Goal: Find specific page/section: Find specific page/section

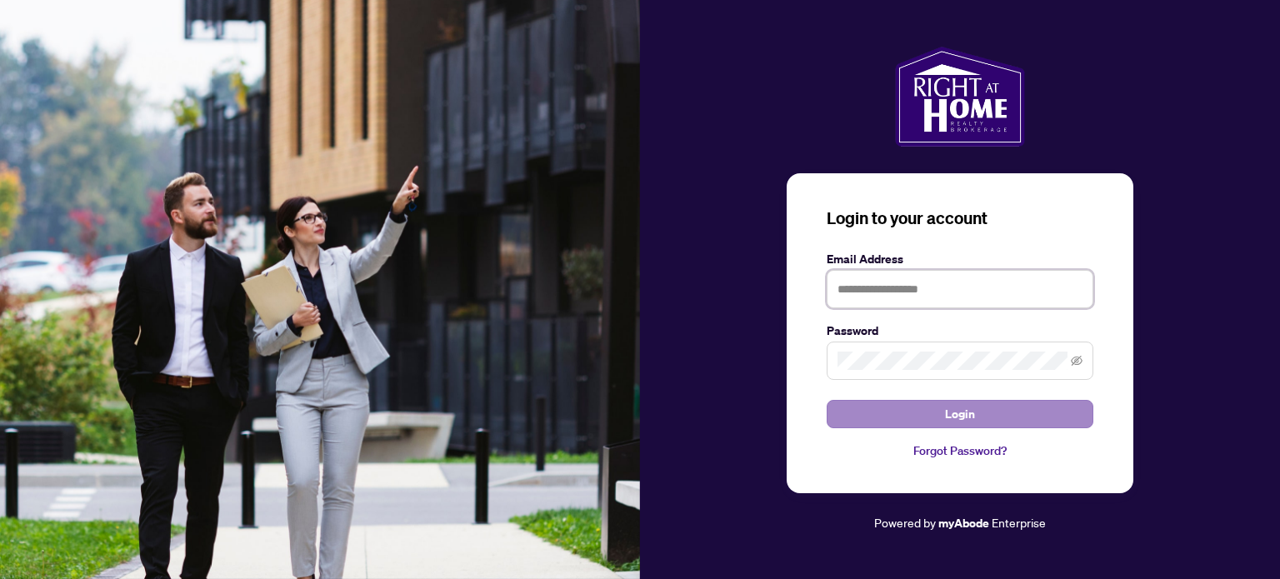
type input "**********"
click at [970, 411] on span "Login" at bounding box center [960, 414] width 30 height 27
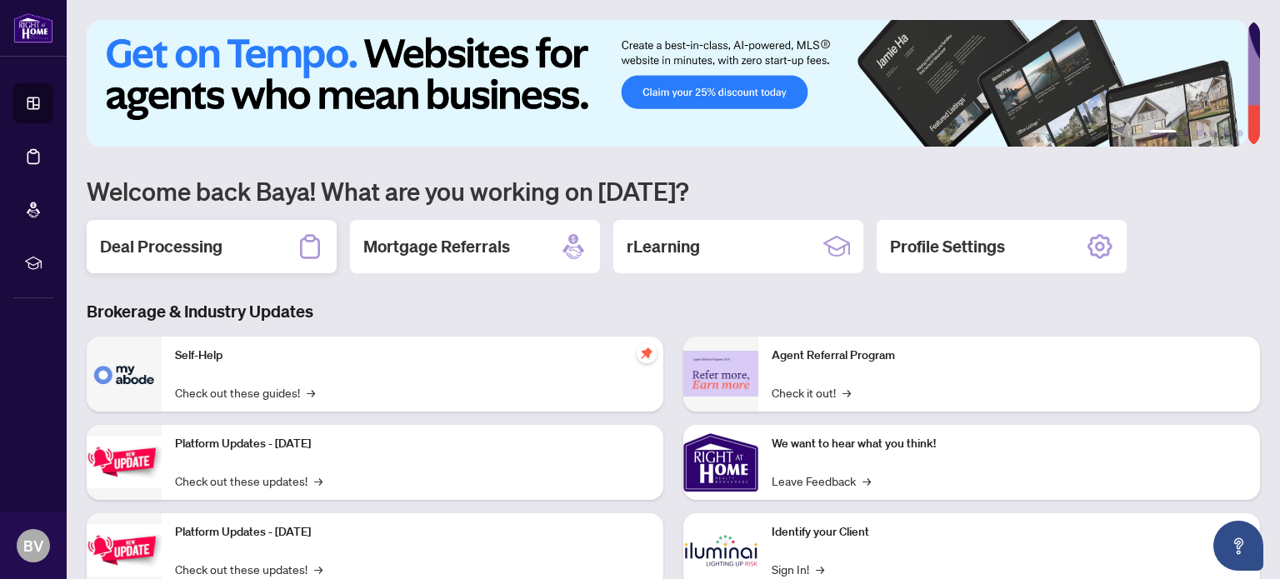
click at [209, 242] on h2 "Deal Processing" at bounding box center [161, 246] width 123 height 23
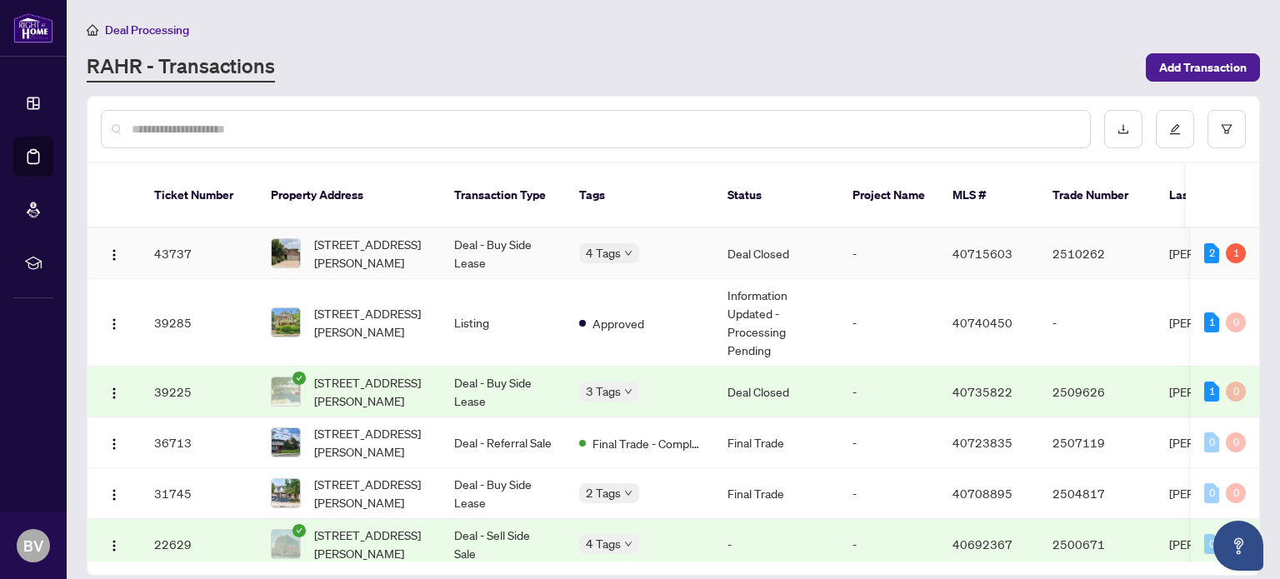
click at [293, 239] on img at bounding box center [286, 253] width 28 height 28
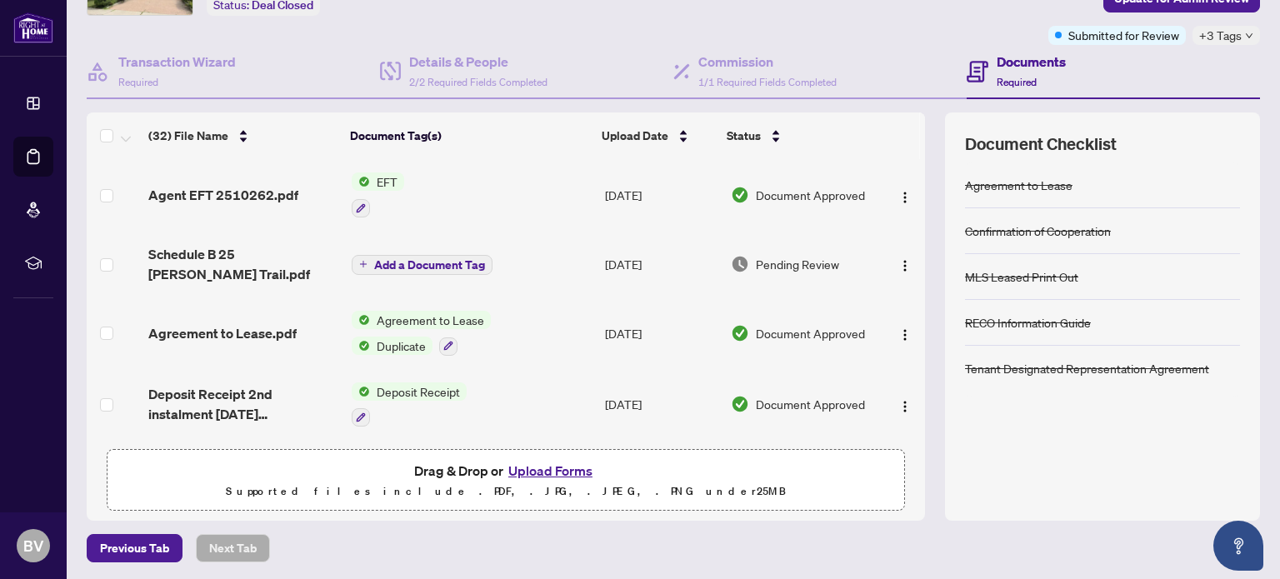
click at [379, 177] on span "EFT" at bounding box center [387, 182] width 34 height 18
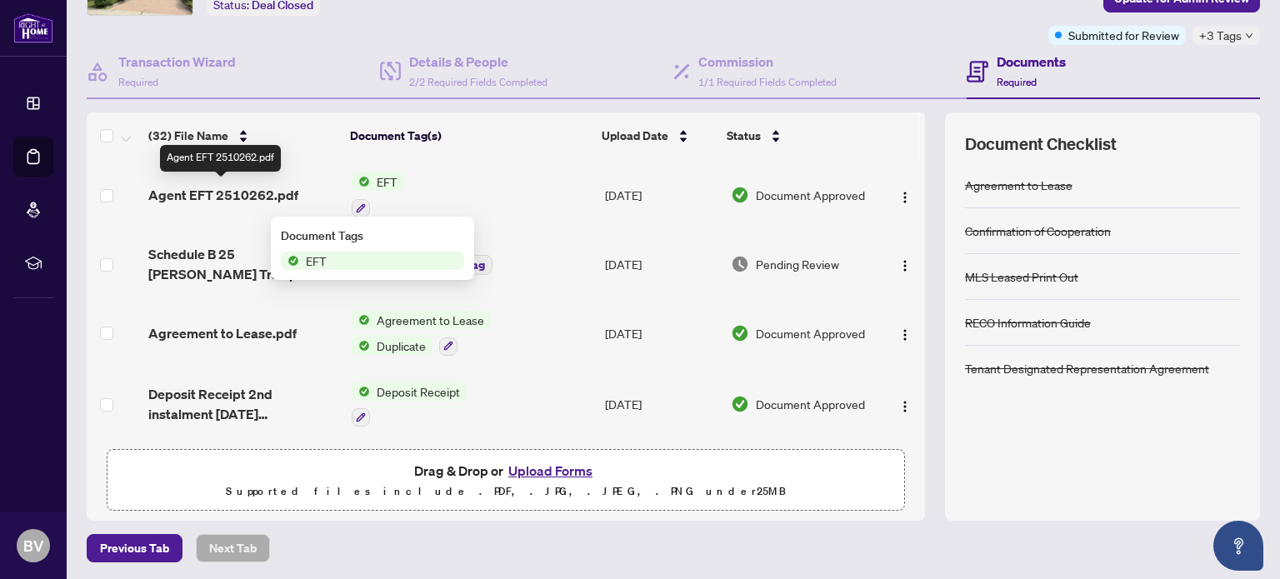
click at [235, 193] on span "Agent EFT 2510262.pdf" at bounding box center [223, 195] width 150 height 20
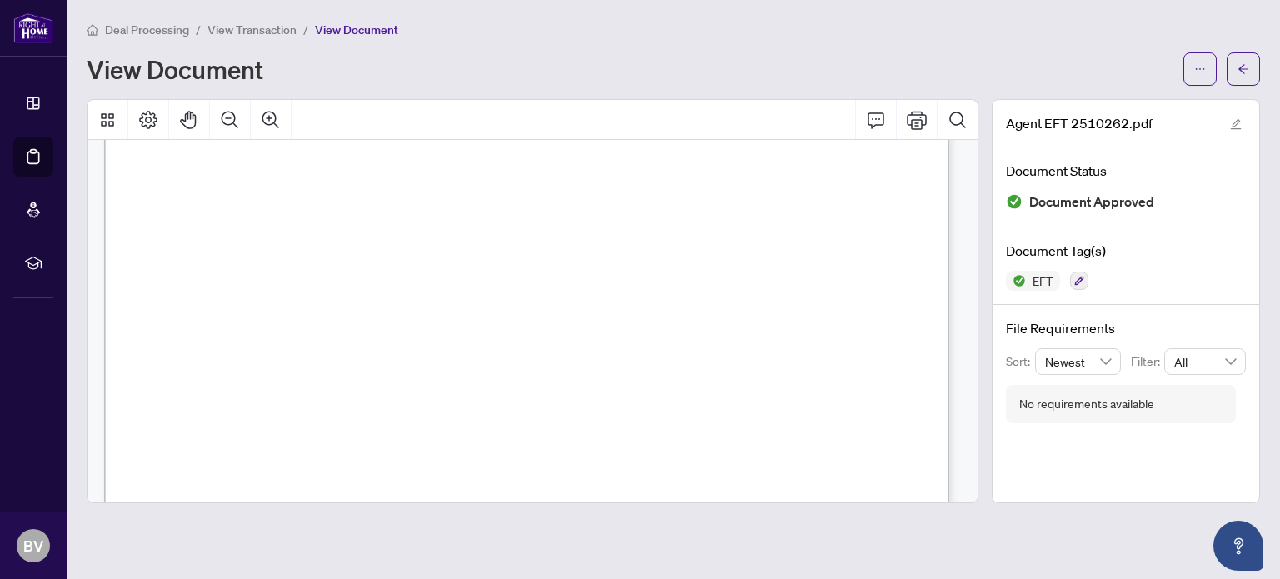
scroll to position [333, 0]
